Goal: Transaction & Acquisition: Purchase product/service

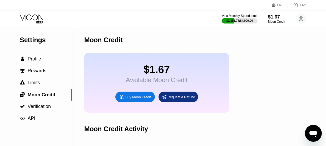
click at [147, 102] on div "Buy Moon Credit" at bounding box center [134, 96] width 39 height 11
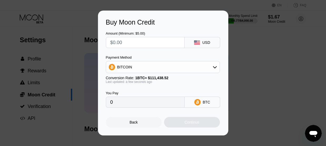
click at [92, 64] on div "Buy Moon Credit Amount (Minimum: $5.00) USD Payment Method BITCOIN Conversion R…" at bounding box center [163, 73] width 326 height 124
click at [133, 38] on input "text" at bounding box center [145, 42] width 70 height 11
click at [202, 44] on div "USD" at bounding box center [203, 42] width 36 height 11
click at [203, 43] on div "USD" at bounding box center [206, 42] width 8 height 4
click at [121, 40] on input "text" at bounding box center [145, 42] width 70 height 11
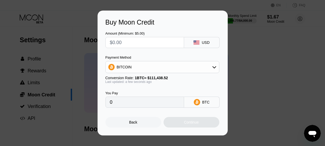
click at [121, 40] on input "text" at bounding box center [145, 42] width 70 height 11
type input "$2"
type input "0.00001795"
type input "$20"
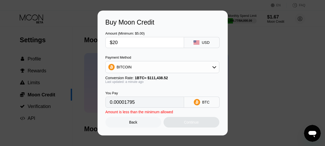
type input "0.00017948"
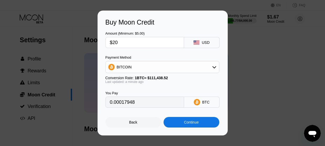
type input "$200"
type input "0.00179472"
click at [134, 52] on div "Amount (Minimum: $5.00) $200 USD Payment Method BITCOIN Conversion Rate: 1 BTC …" at bounding box center [163, 66] width 114 height 81
drag, startPoint x: 123, startPoint y: 41, endPoint x: 121, endPoint y: 39, distance: 3.0
click at [122, 39] on input "$200" at bounding box center [145, 42] width 70 height 11
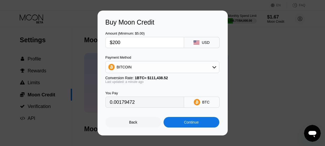
type input "$20"
type input "0.00017948"
type input "$202"
type input "0.00181266"
type input "$20"
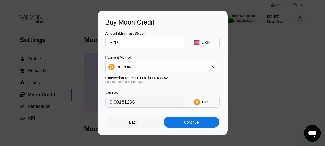
type input "0.00017948"
type input "$201"
type input "0.00180369"
type input "$20"
type input "0.00017948"
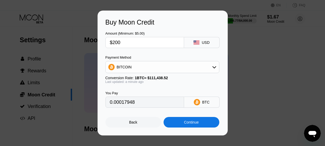
type input "$2009"
type input "0.01802788"
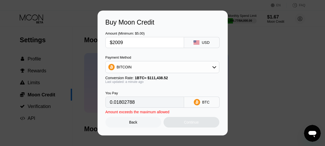
type input "$200"
type input "0.00179472"
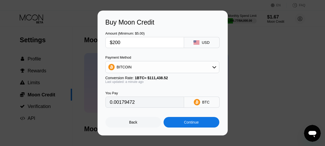
type input "$20"
type input "0.00017948"
type input "$200"
type input "0.00179472"
click at [193, 124] on div "Continue" at bounding box center [191, 122] width 15 height 4
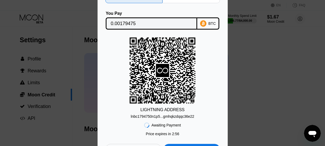
click at [205, 19] on div "BTC" at bounding box center [208, 23] width 22 height 12
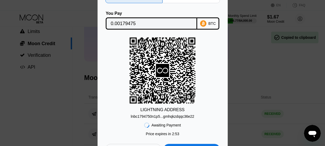
scroll to position [53, 0]
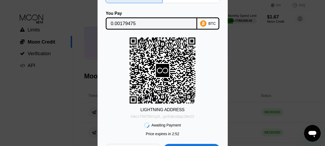
click at [149, 117] on div "lnbc1794750n1p5...gmhqkzdqqc36e22" at bounding box center [162, 116] width 63 height 4
drag, startPoint x: 202, startPoint y: 19, endPoint x: 199, endPoint y: 21, distance: 3.4
click at [202, 19] on div "BTC" at bounding box center [208, 23] width 22 height 12
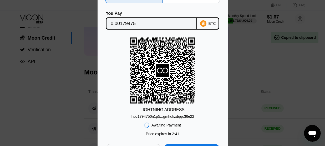
scroll to position [79, 0]
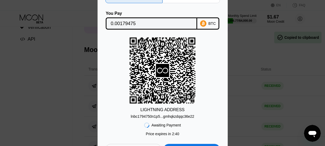
click at [151, 116] on div "lnbc1794750n1p5...gmhqkzdqqc36e22" at bounding box center [162, 116] width 63 height 4
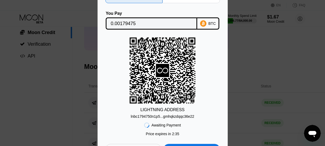
scroll to position [26, 0]
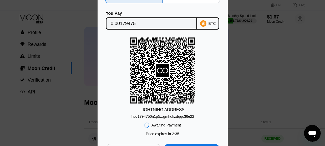
click at [183, 7] on div "Lightning On-Chain You Pay 0.00179475 BTC LIGHTNING ADDRESS lnbc1794750n1p5...g…" at bounding box center [163, 73] width 114 height 162
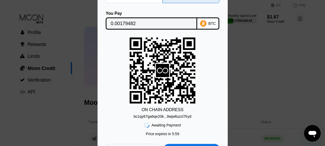
click at [185, 115] on div "bc1qy87ga6qe20k...9wjwltuzcl7lryd" at bounding box center [163, 116] width 58 height 4
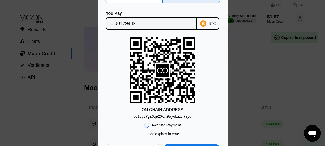
scroll to position [53, 0]
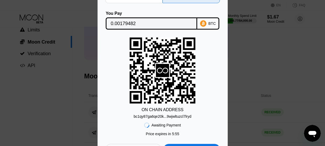
click at [204, 19] on div "BTC" at bounding box center [208, 23] width 22 height 12
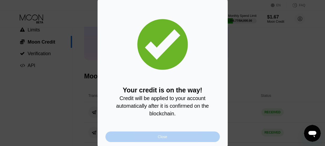
click at [168, 139] on div "Close" at bounding box center [163, 136] width 114 height 11
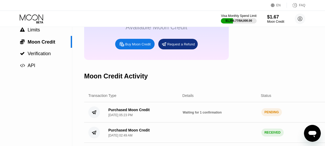
scroll to position [0, 0]
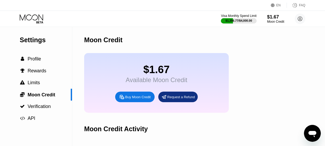
click at [238, 96] on div "$1.67 Available Moon Credit Buy Moon Credit Request a Refund" at bounding box center [221, 82] width 275 height 59
click at [40, 18] on icon at bounding box center [32, 18] width 24 height 9
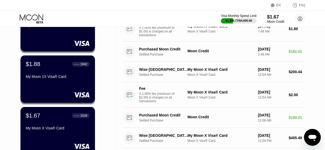
scroll to position [79, 0]
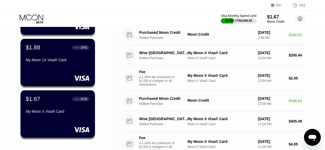
click at [67, 104] on div "$1.67 ● ● ● ● 1534 My Moon X Visa® Card" at bounding box center [58, 105] width 64 height 20
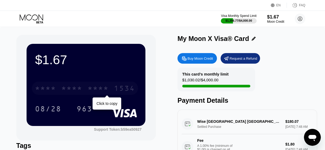
click at [107, 93] on div "* * * *" at bounding box center [98, 88] width 21 height 8
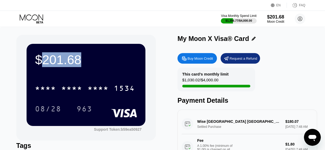
drag, startPoint x: 45, startPoint y: 57, endPoint x: 41, endPoint y: 58, distance: 4.2
click at [41, 58] on div "$201.68" at bounding box center [86, 59] width 102 height 15
copy div "201.68"
